Goal: Complete application form

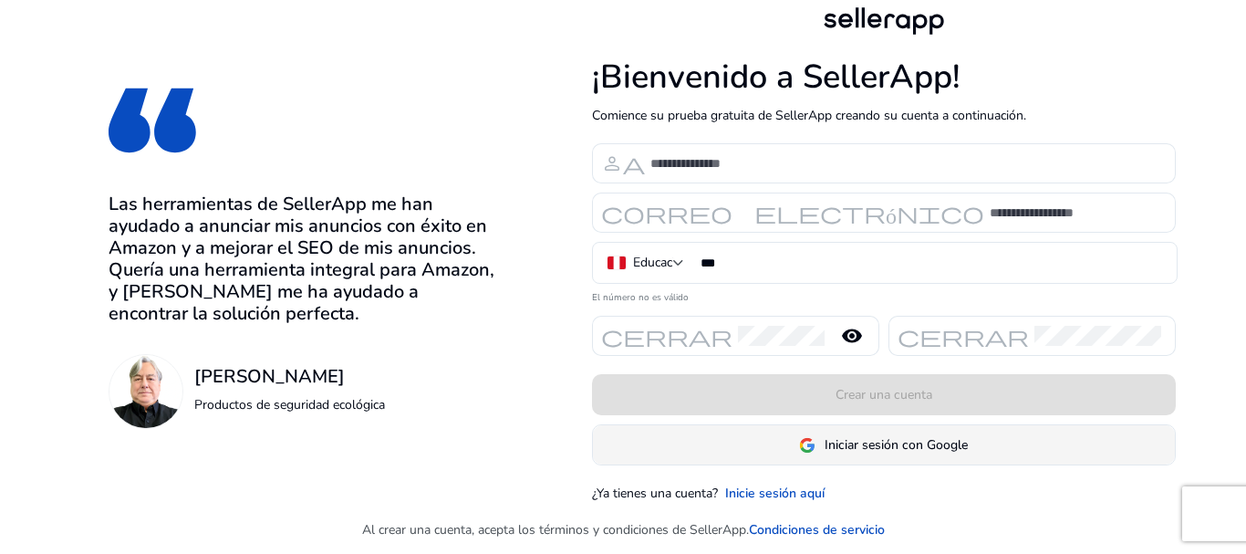
click at [912, 446] on font "Iniciar sesión con Google" at bounding box center [896, 444] width 143 height 17
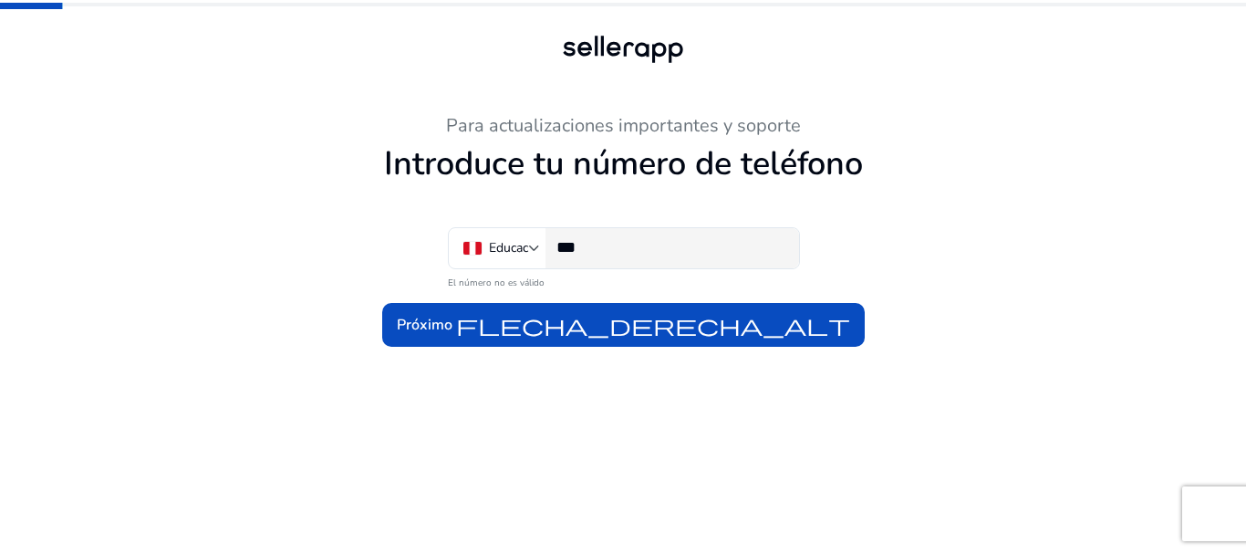
scroll to position [1, 0]
click at [670, 250] on input "***" at bounding box center [670, 247] width 228 height 20
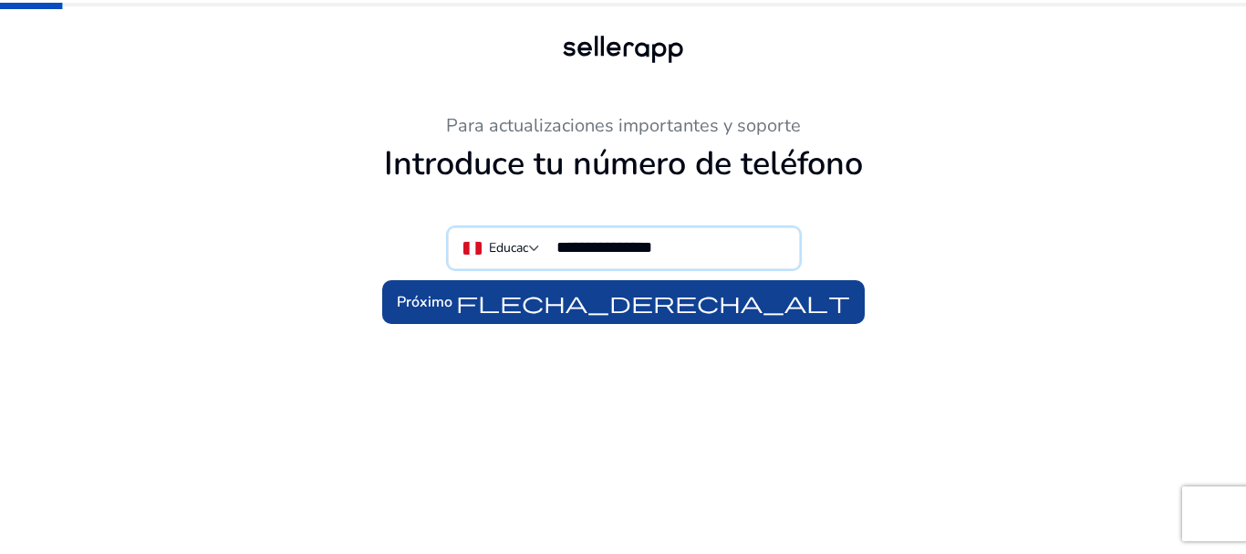
type input "**********"
click at [631, 311] on font "flecha_derecha_alt" at bounding box center [653, 302] width 394 height 26
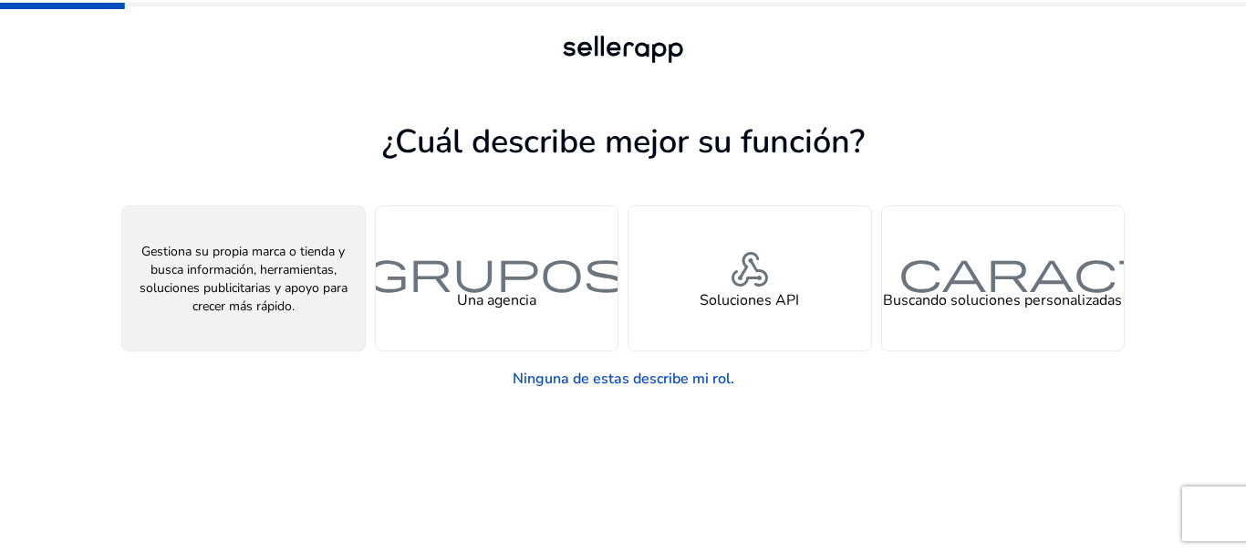
click at [264, 300] on font "Un vendedor" at bounding box center [243, 300] width 85 height 20
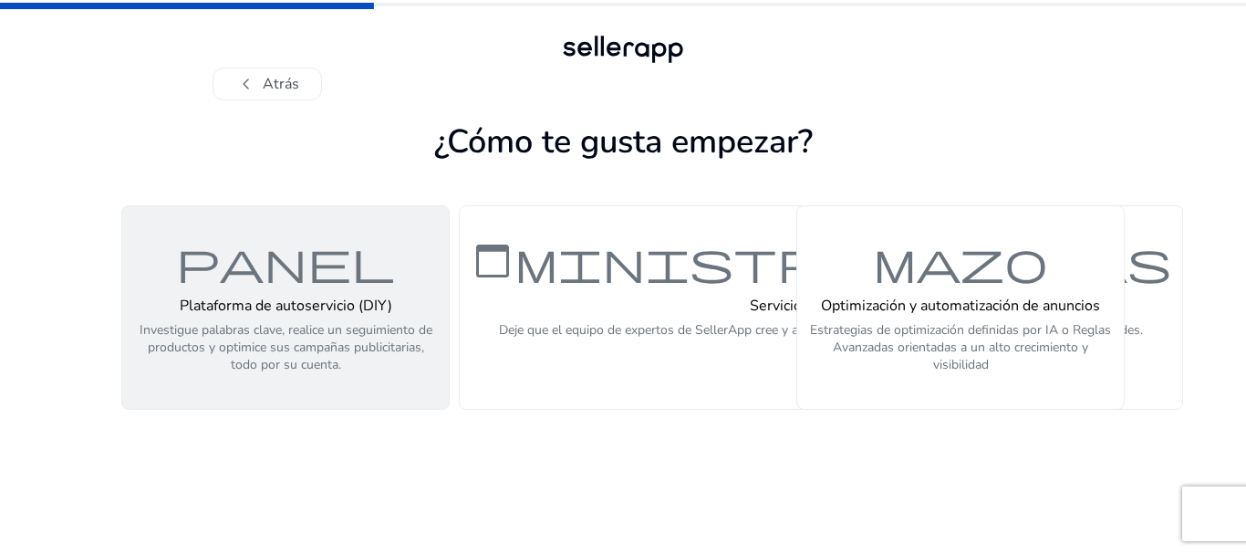
click at [303, 275] on font "panel" at bounding box center [285, 260] width 219 height 53
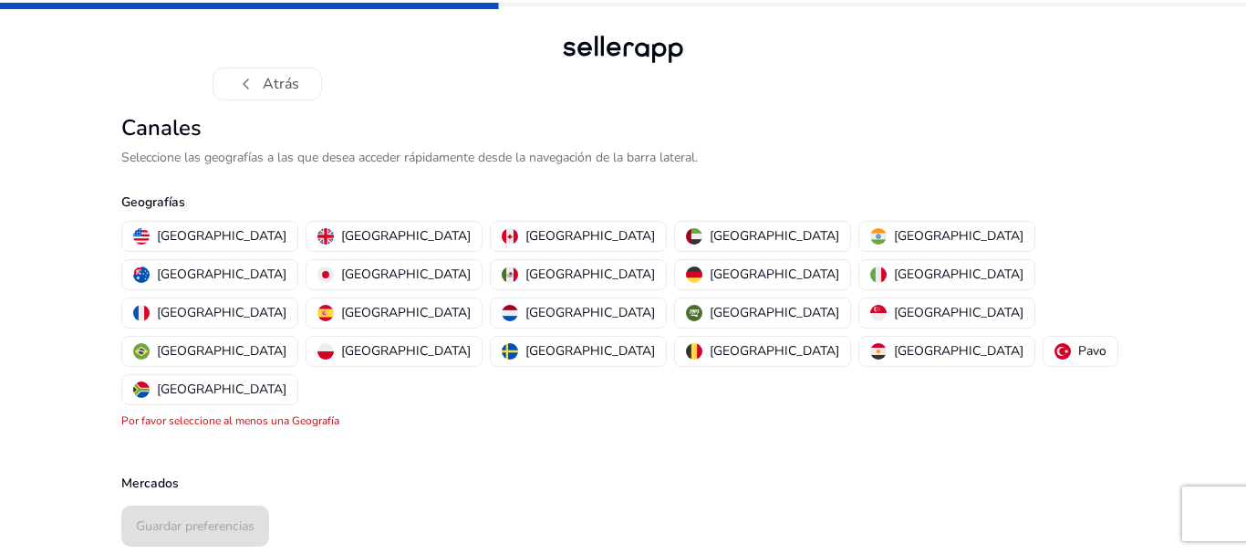
click at [259, 149] on font "Seleccione las geografías a las que desea acceder rápidamente desde la navegaci…" at bounding box center [409, 157] width 576 height 17
click at [142, 140] on font "Canales" at bounding box center [161, 127] width 80 height 29
drag, startPoint x: 143, startPoint y: 134, endPoint x: 146, endPoint y: 151, distance: 17.5
click at [143, 134] on font "Canales" at bounding box center [161, 127] width 80 height 29
click at [151, 158] on font "Seleccione las geografías a las que desea acceder rápidamente desde la navegaci…" at bounding box center [409, 157] width 576 height 17
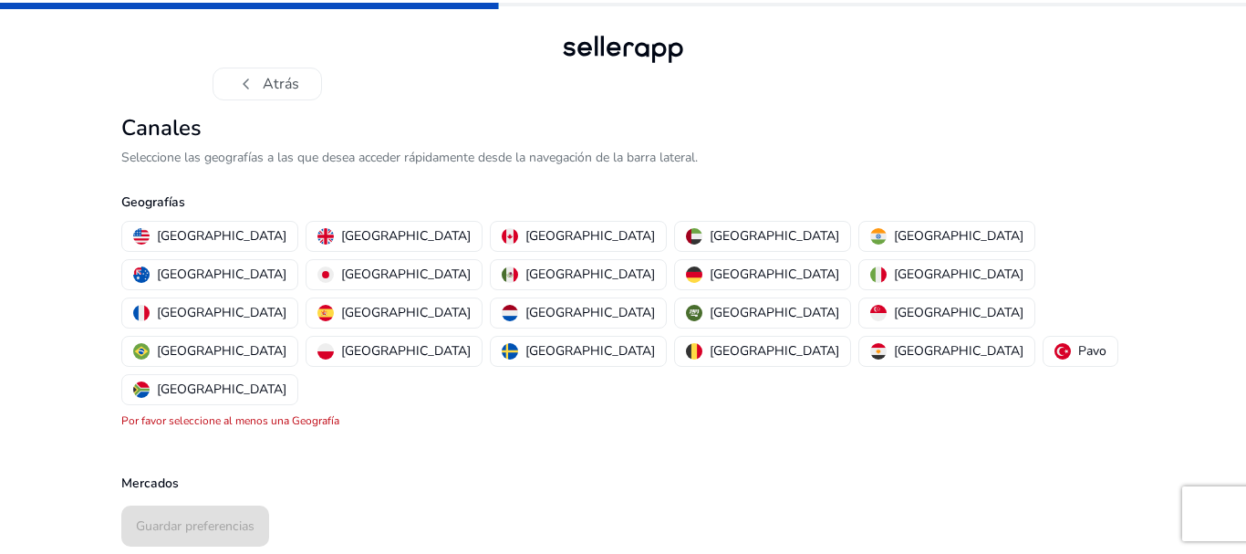
click at [192, 161] on font "Seleccione las geografías a las que desea acceder rápidamente desde la navegaci…" at bounding box center [409, 157] width 576 height 17
click at [271, 161] on font "Seleccione las geografías a las que desea acceder rápidamente desde la navegaci…" at bounding box center [409, 157] width 576 height 17
click at [655, 265] on font "[GEOGRAPHIC_DATA]" at bounding box center [590, 273] width 130 height 17
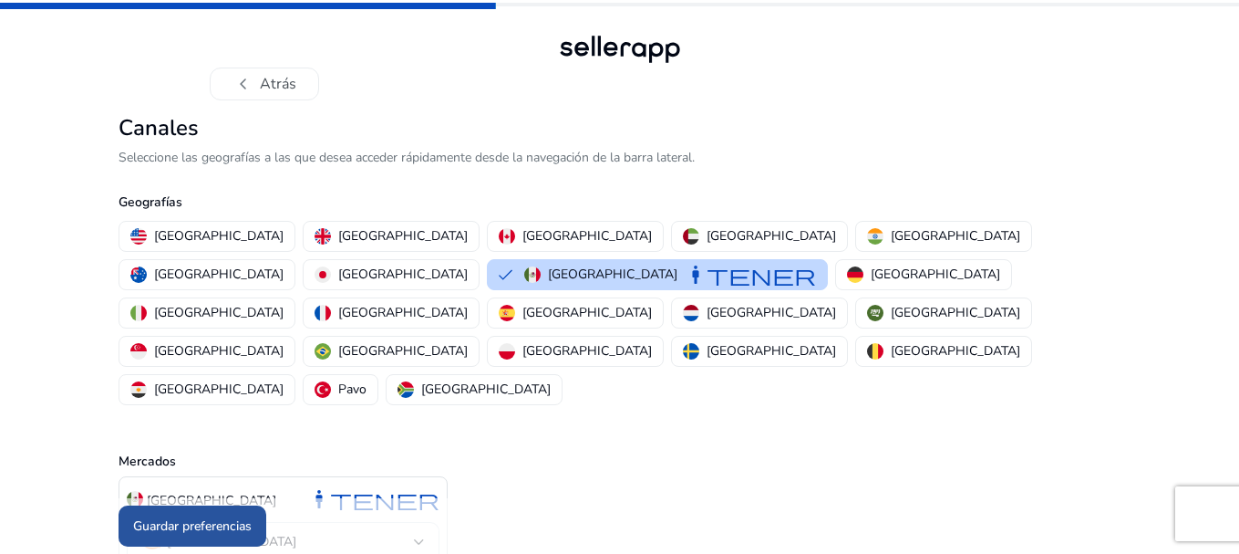
click at [186, 520] on font "Guardar preferencias" at bounding box center [192, 525] width 119 height 17
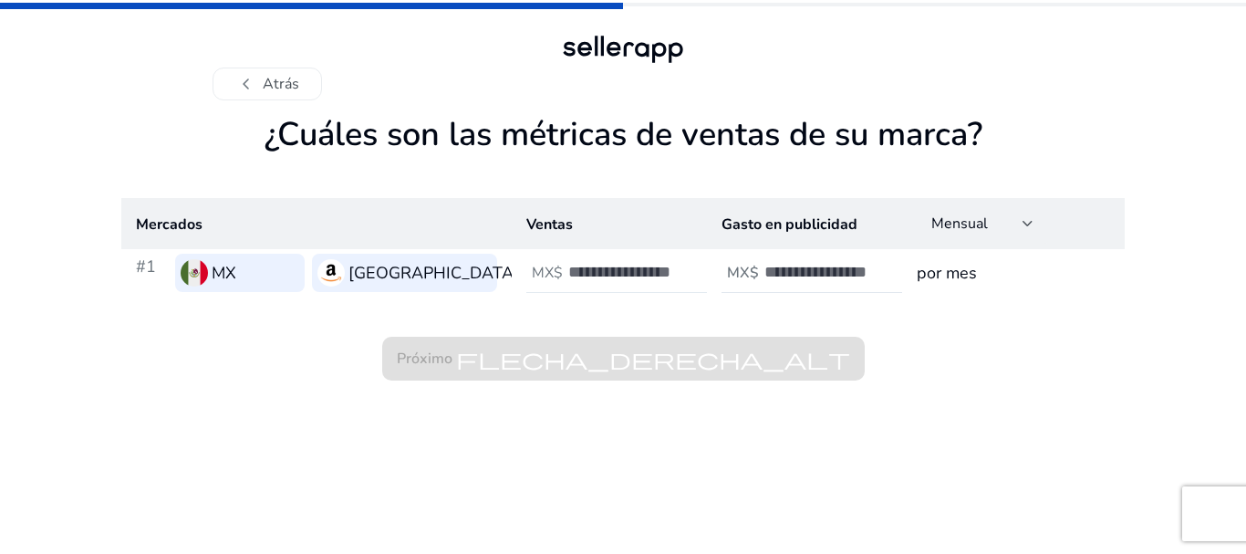
click at [608, 268] on input "number" at bounding box center [629, 272] width 123 height 20
type input "****"
click at [868, 315] on div "Próximo flecha_derecha_alt" at bounding box center [622, 338] width 1003 height 84
click at [832, 273] on input "number" at bounding box center [825, 272] width 123 height 20
type input "*"
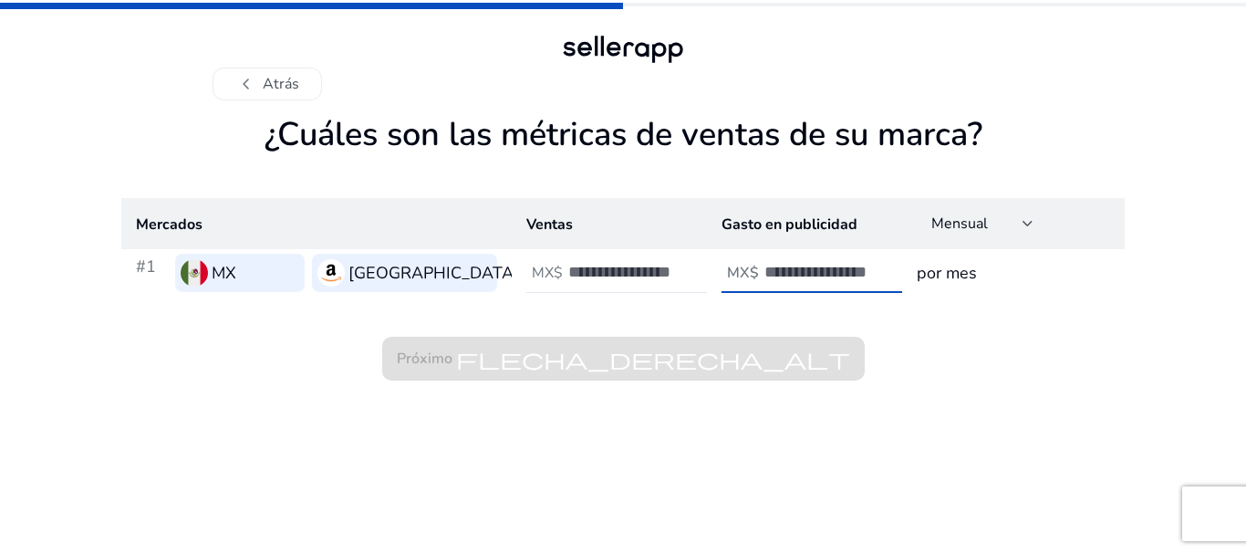
click at [880, 264] on input "*" at bounding box center [825, 272] width 123 height 20
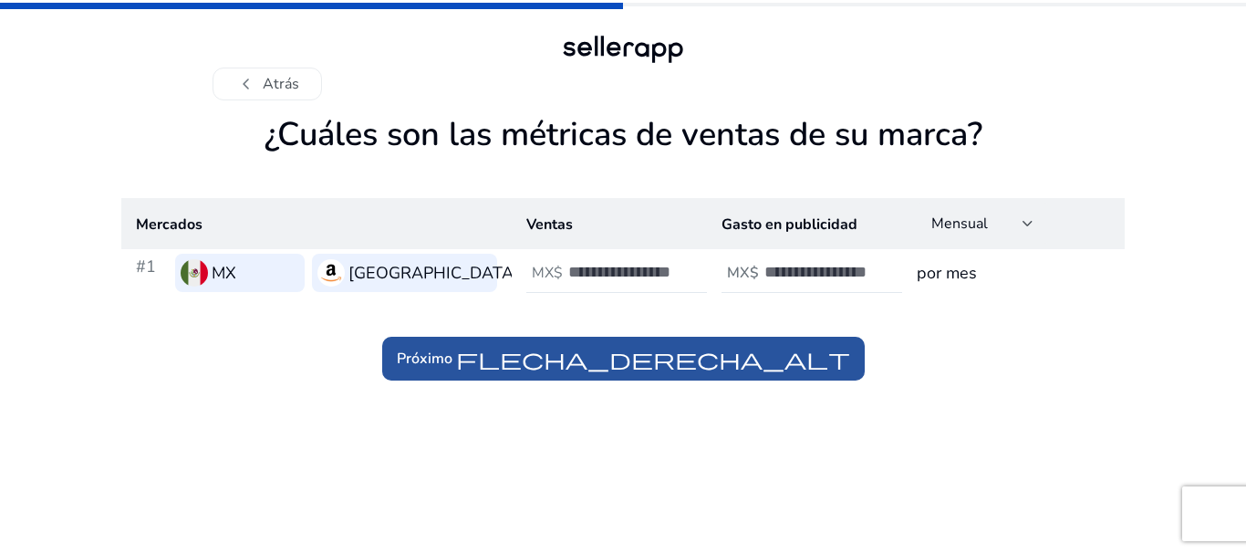
click at [713, 344] on span at bounding box center [623, 359] width 482 height 44
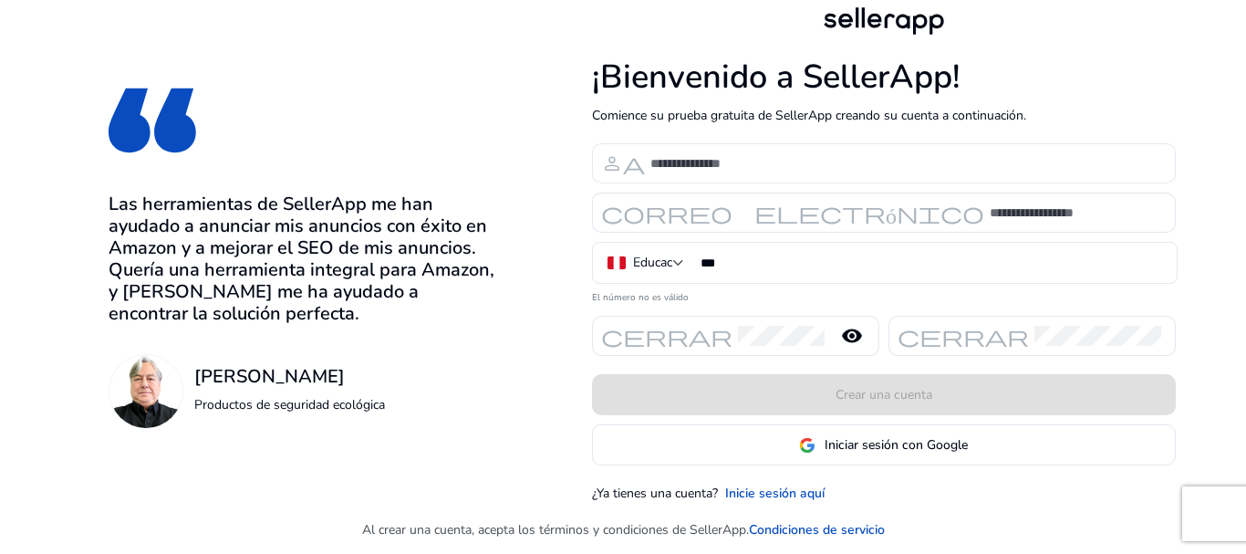
click at [756, 152] on div at bounding box center [905, 163] width 511 height 40
